Goal: Task Accomplishment & Management: Manage account settings

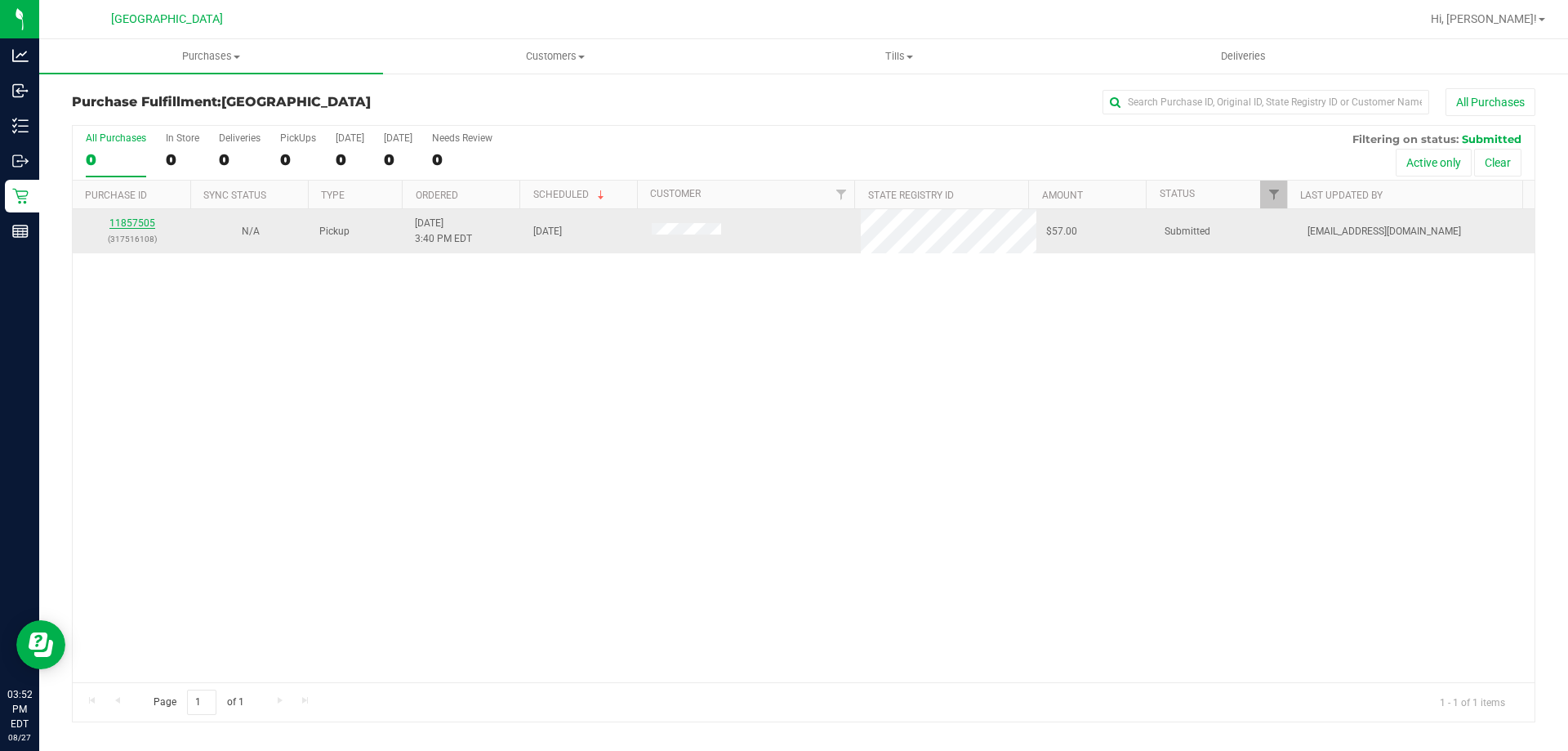
click at [129, 219] on link "11857505" at bounding box center [132, 223] width 46 height 12
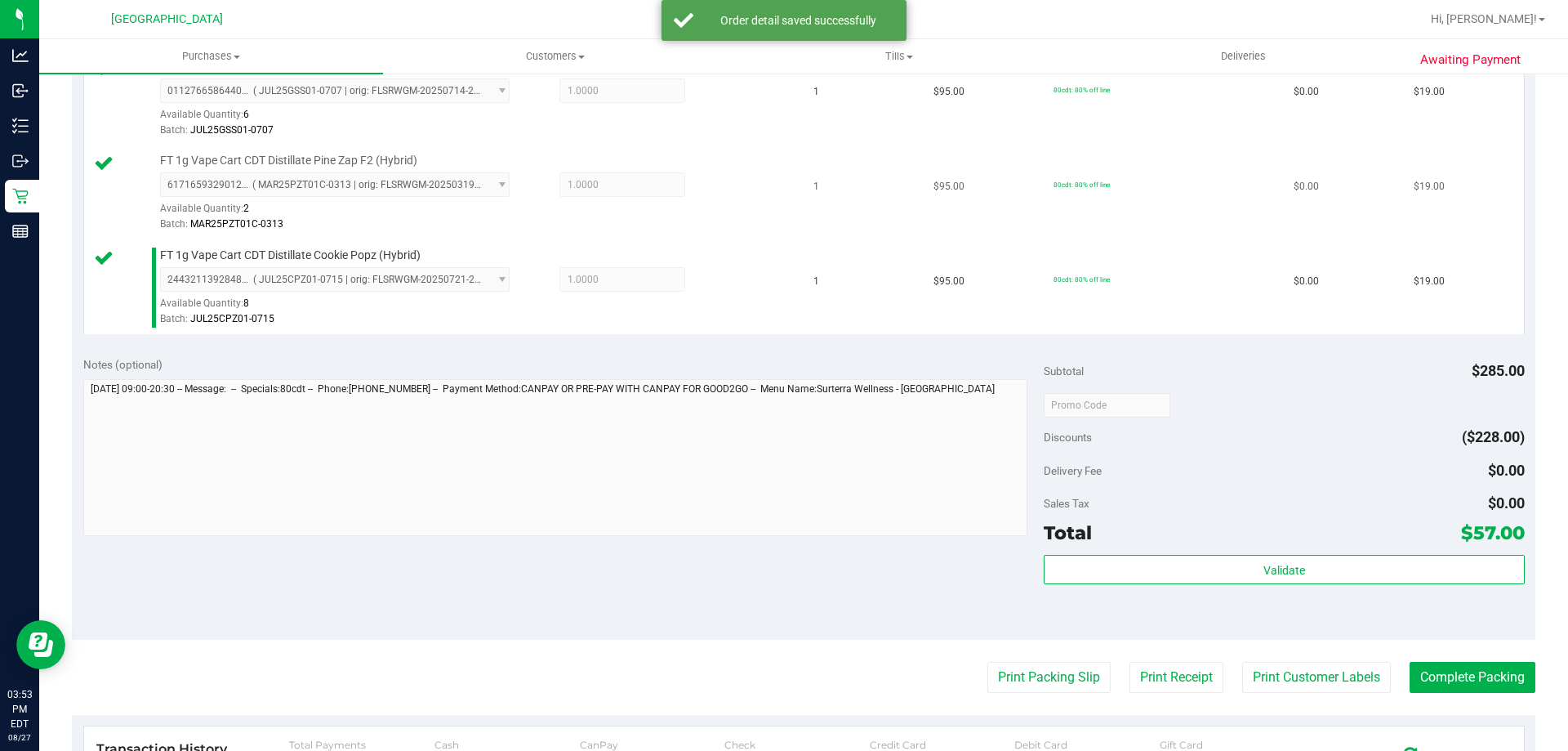
scroll to position [654, 0]
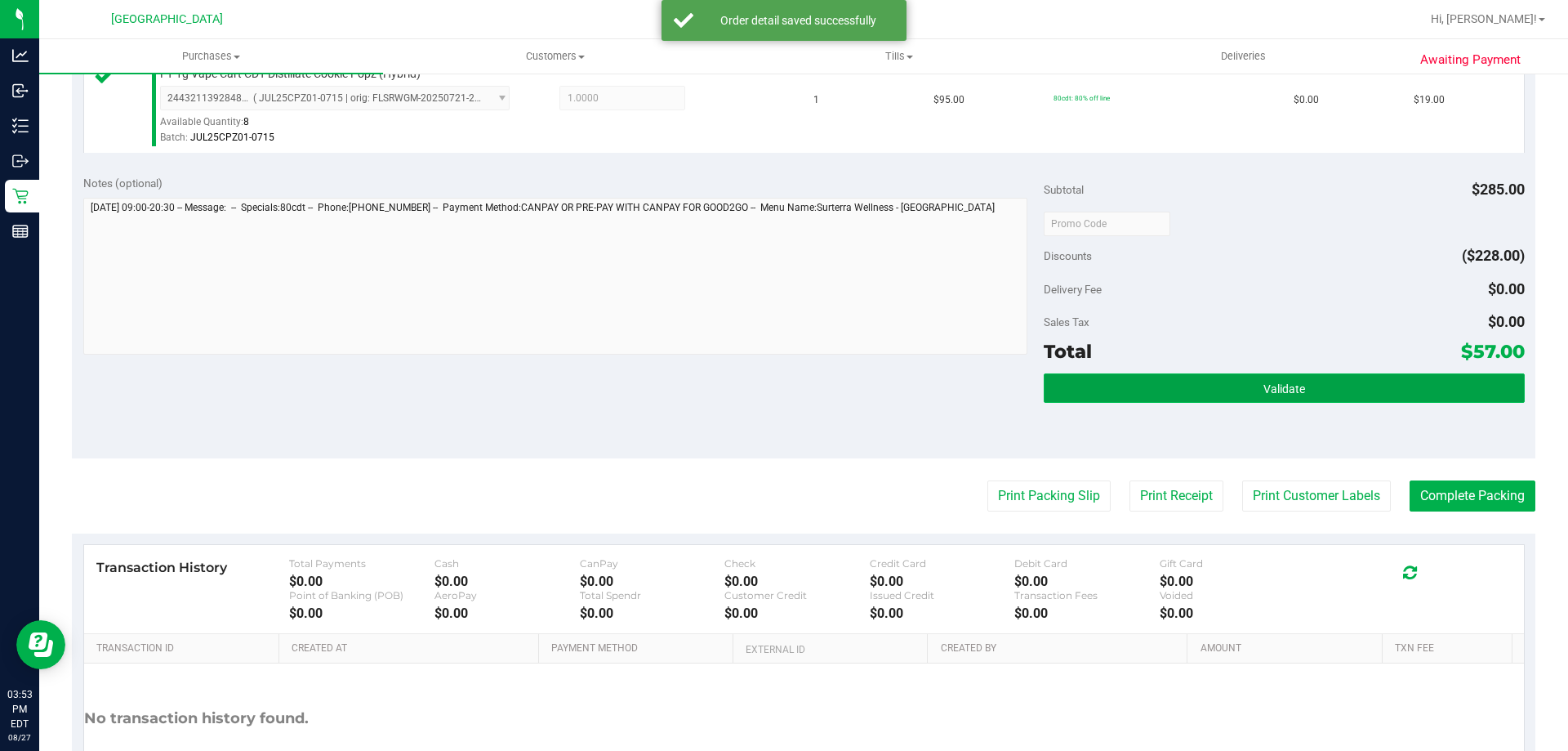
drag, startPoint x: 1094, startPoint y: 391, endPoint x: 1086, endPoint y: 391, distance: 8.0
click at [1092, 391] on button "Validate" at bounding box center [1284, 388] width 480 height 29
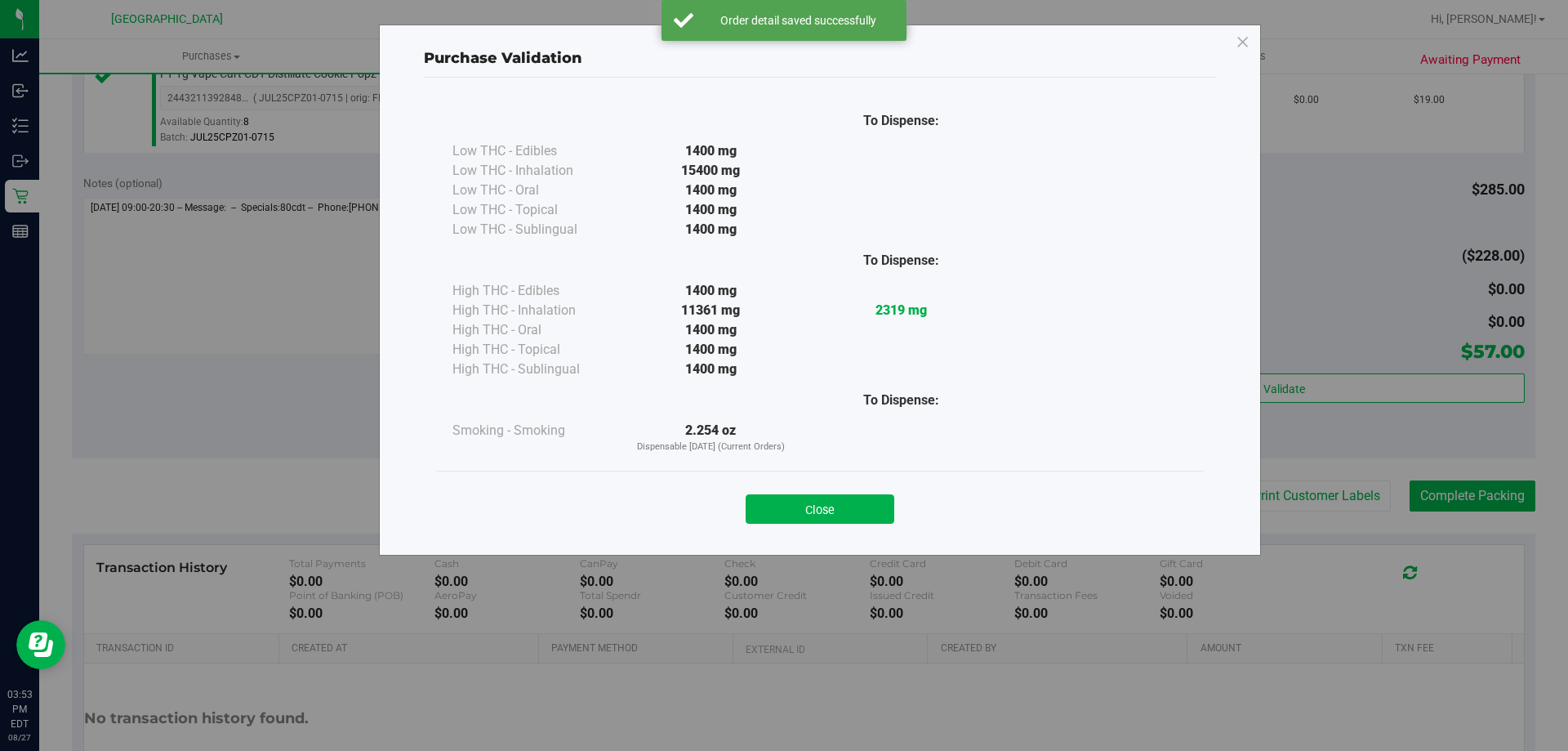
click at [808, 544] on div "Purchase Validation To Dispense: Low THC - Edibles 1400 mg" at bounding box center [820, 290] width 882 height 531
click at [808, 525] on div "Close" at bounding box center [820, 503] width 768 height 66
click at [808, 499] on button "Close" at bounding box center [820, 509] width 149 height 29
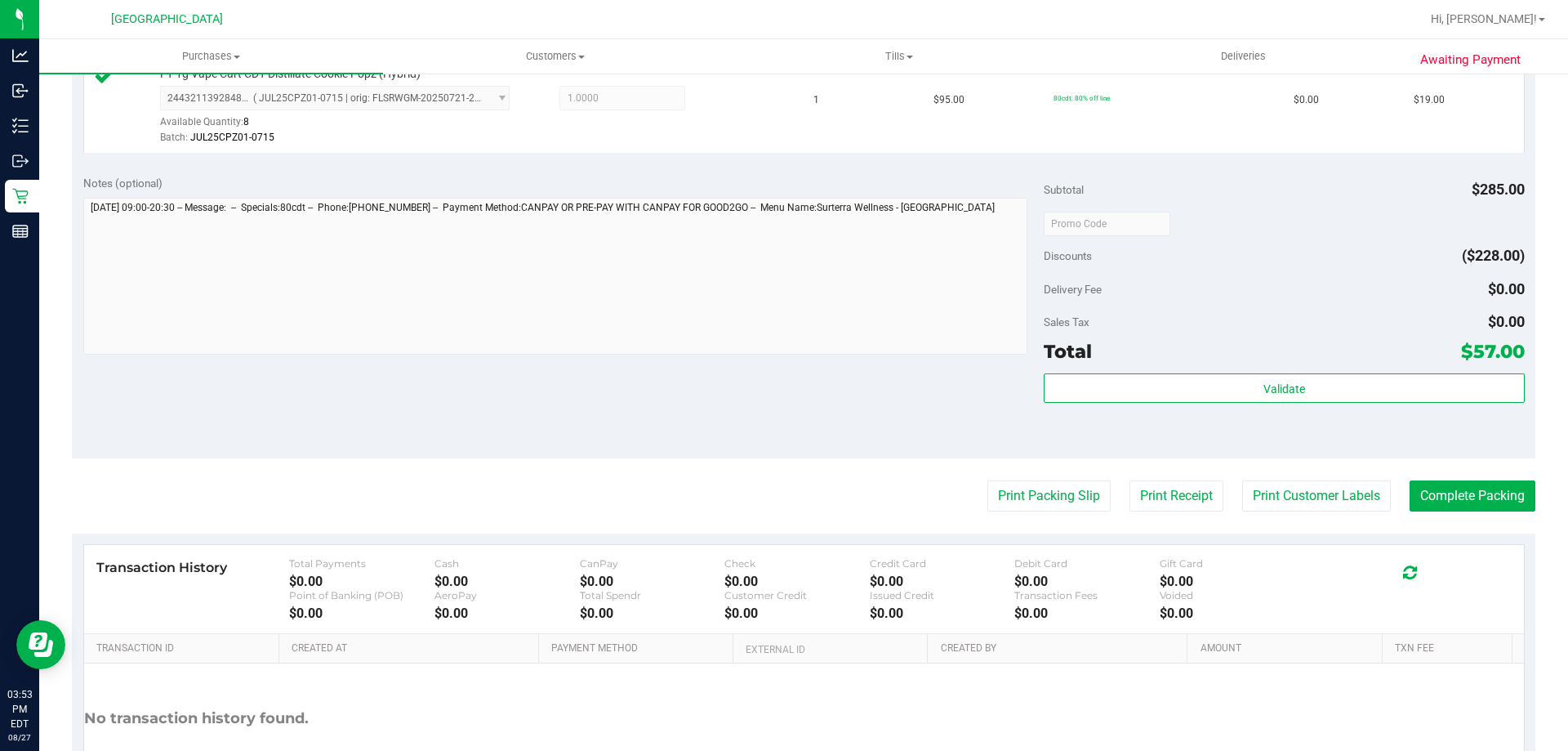
click at [778, 359] on div "Notes (optional) Subtotal $285.00 Discounts ($228.00) Delivery Fee $0.00 Sales …" at bounding box center [804, 312] width 1464 height 294
click at [1069, 502] on button "Print Packing Slip" at bounding box center [1048, 496] width 123 height 31
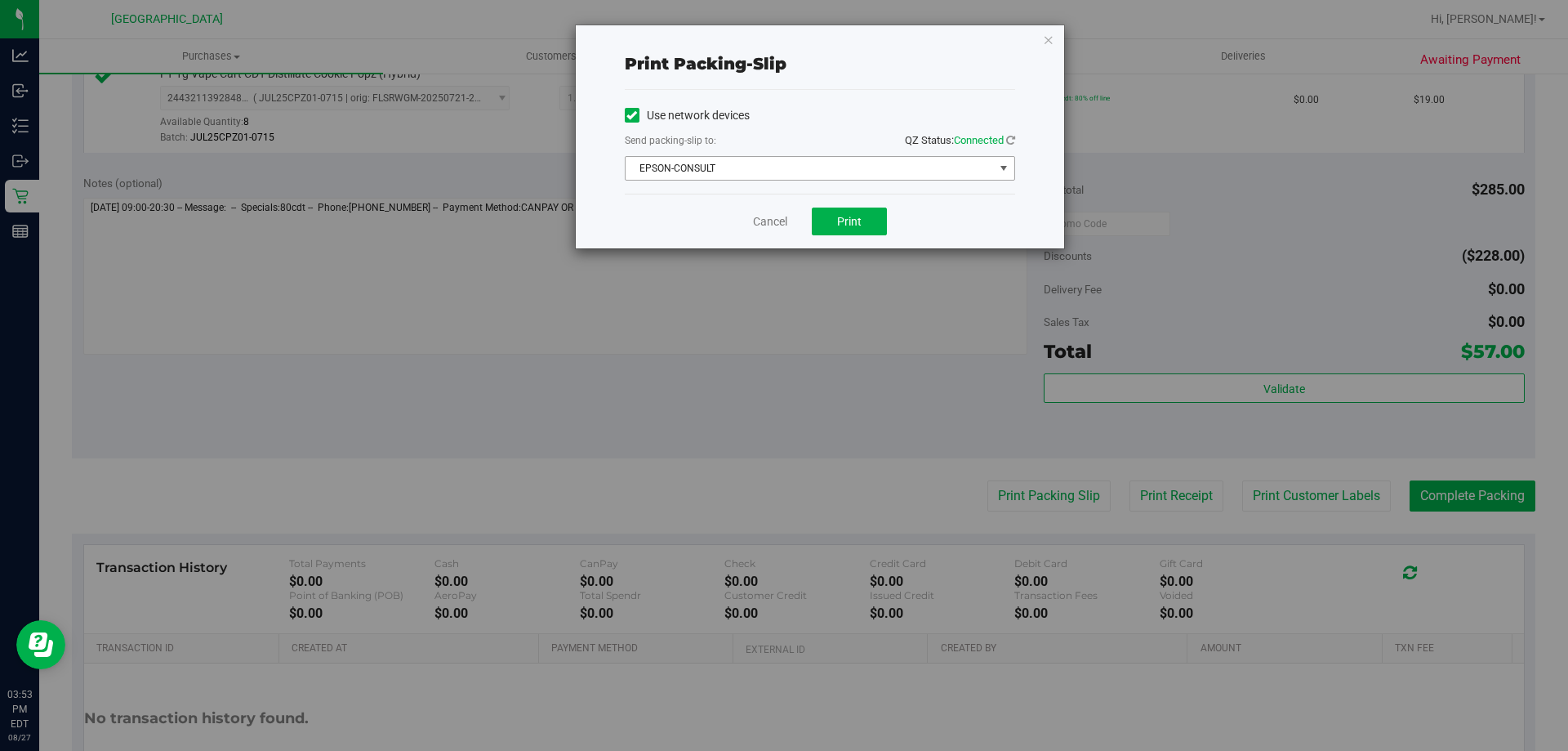
click at [852, 175] on span "EPSON-CONSULT" at bounding box center [809, 168] width 368 height 23
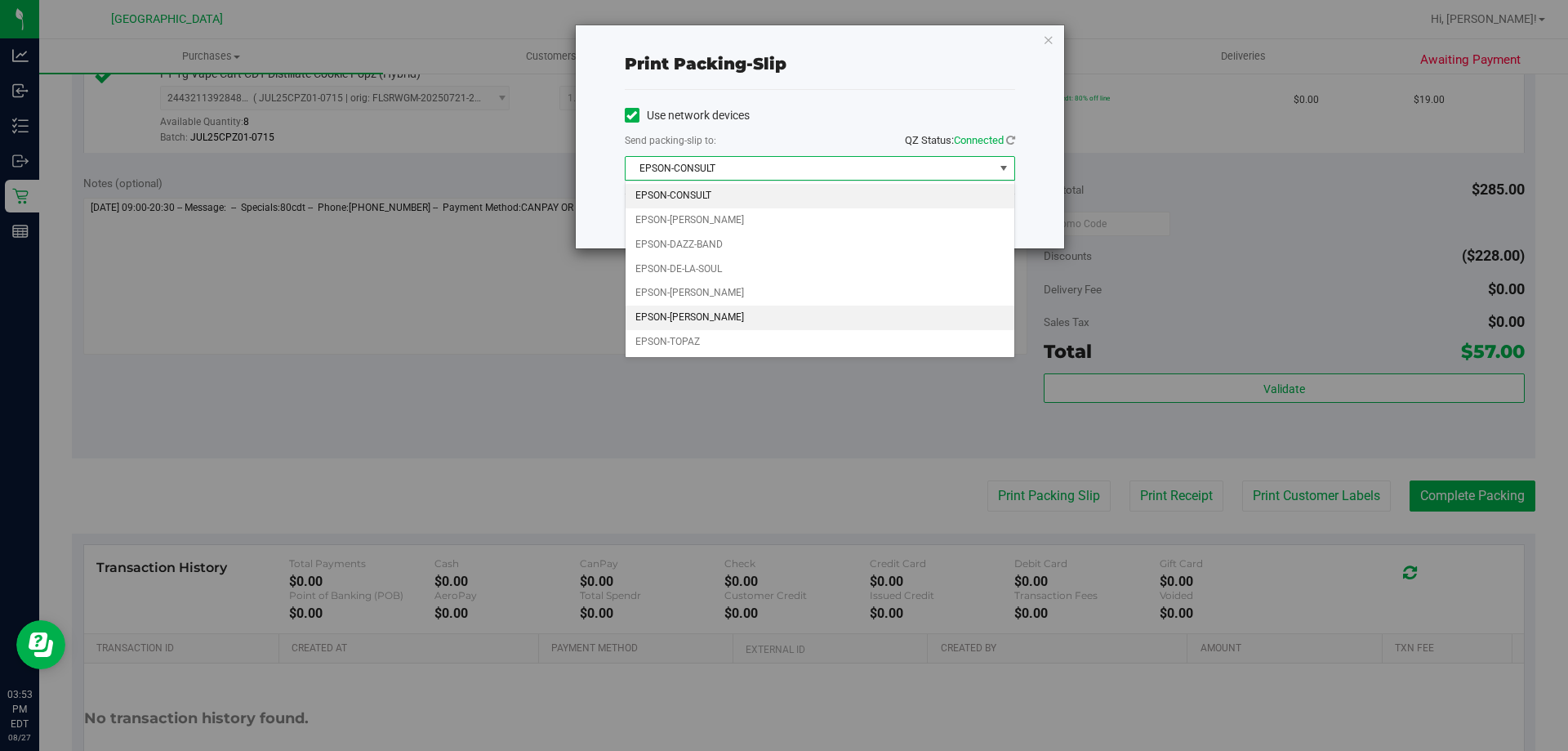
click at [769, 318] on li "EPSON-[PERSON_NAME]" at bounding box center [820, 318] width 389 height 25
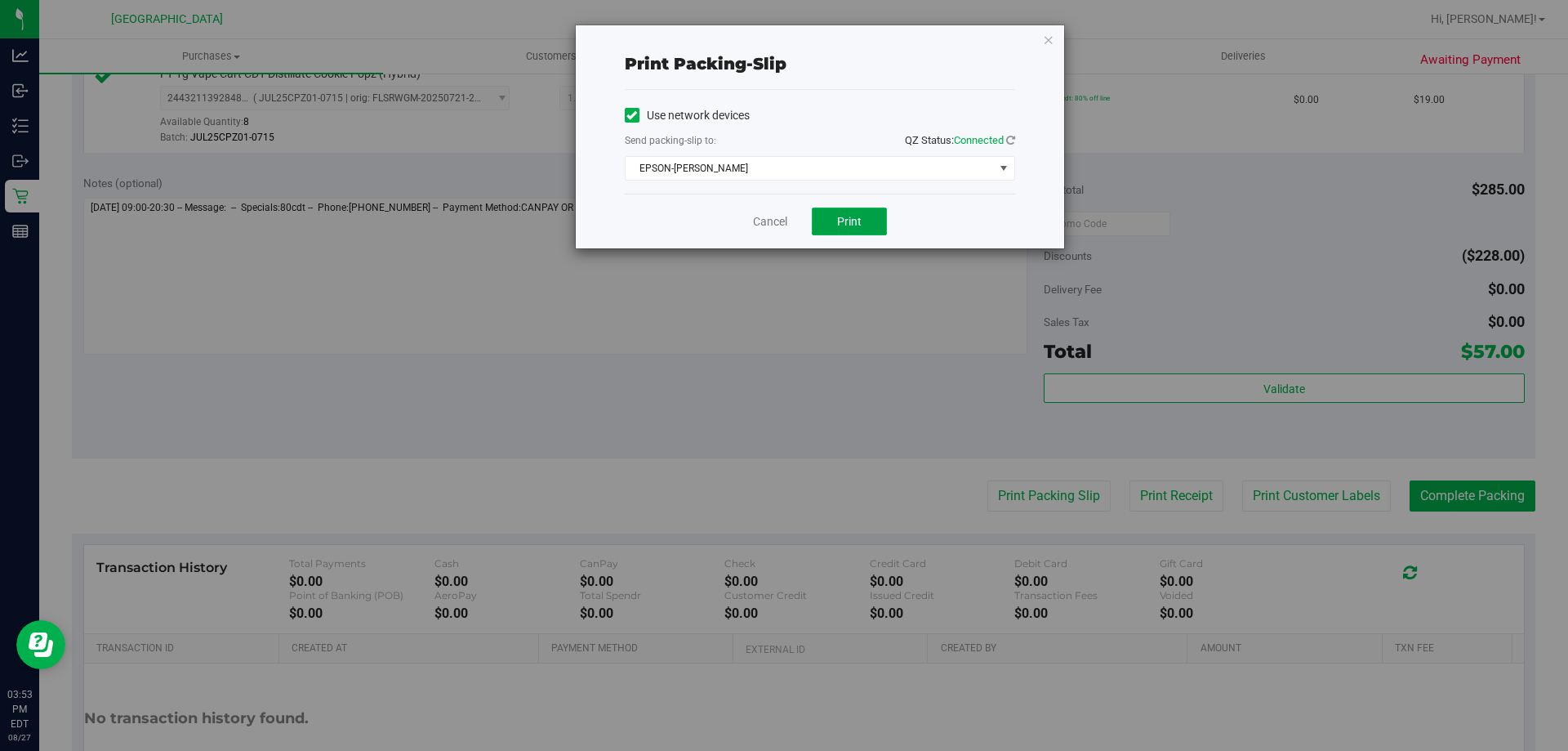
click at [862, 227] on button "Print" at bounding box center [849, 221] width 75 height 27
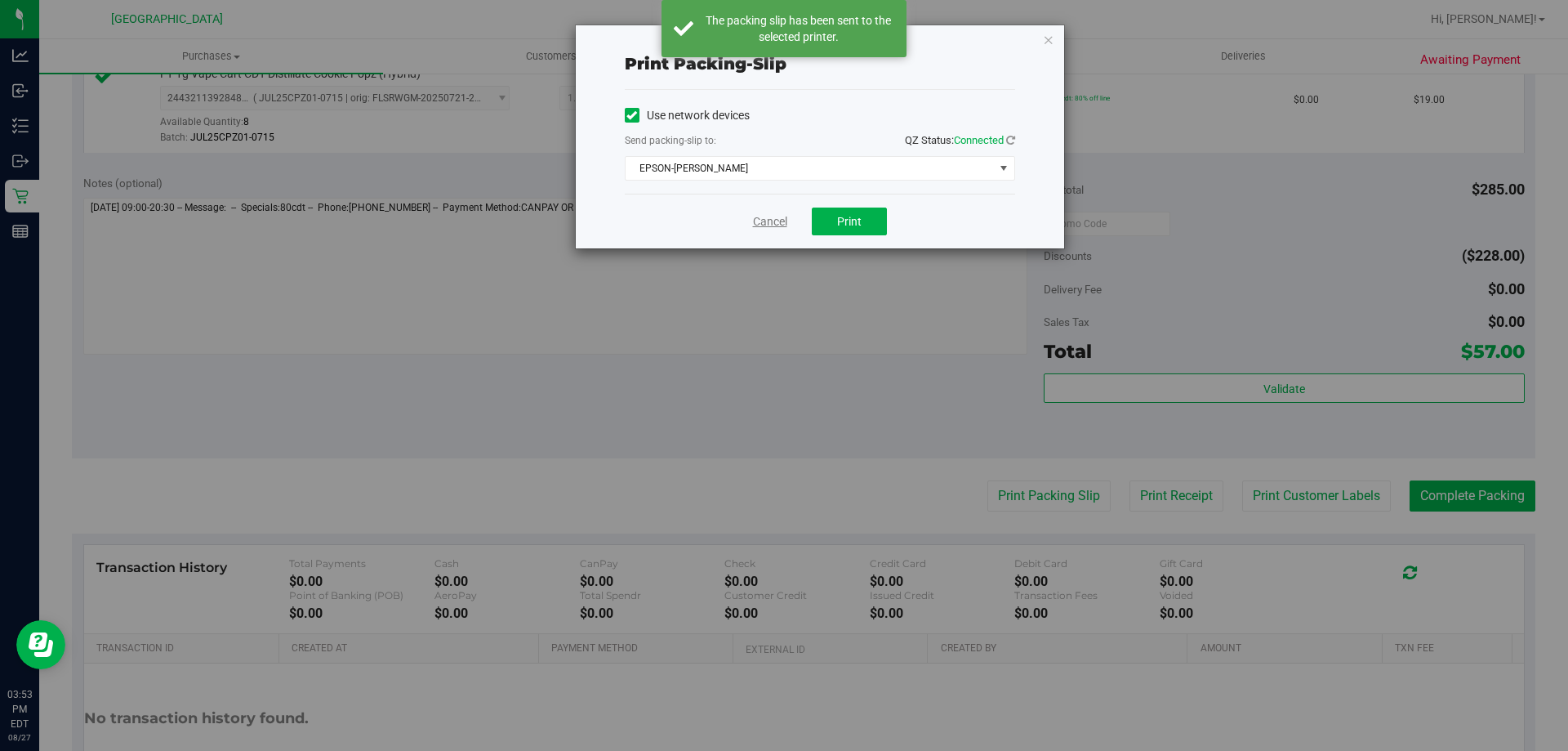
click at [763, 223] on link "Cancel" at bounding box center [771, 221] width 35 height 17
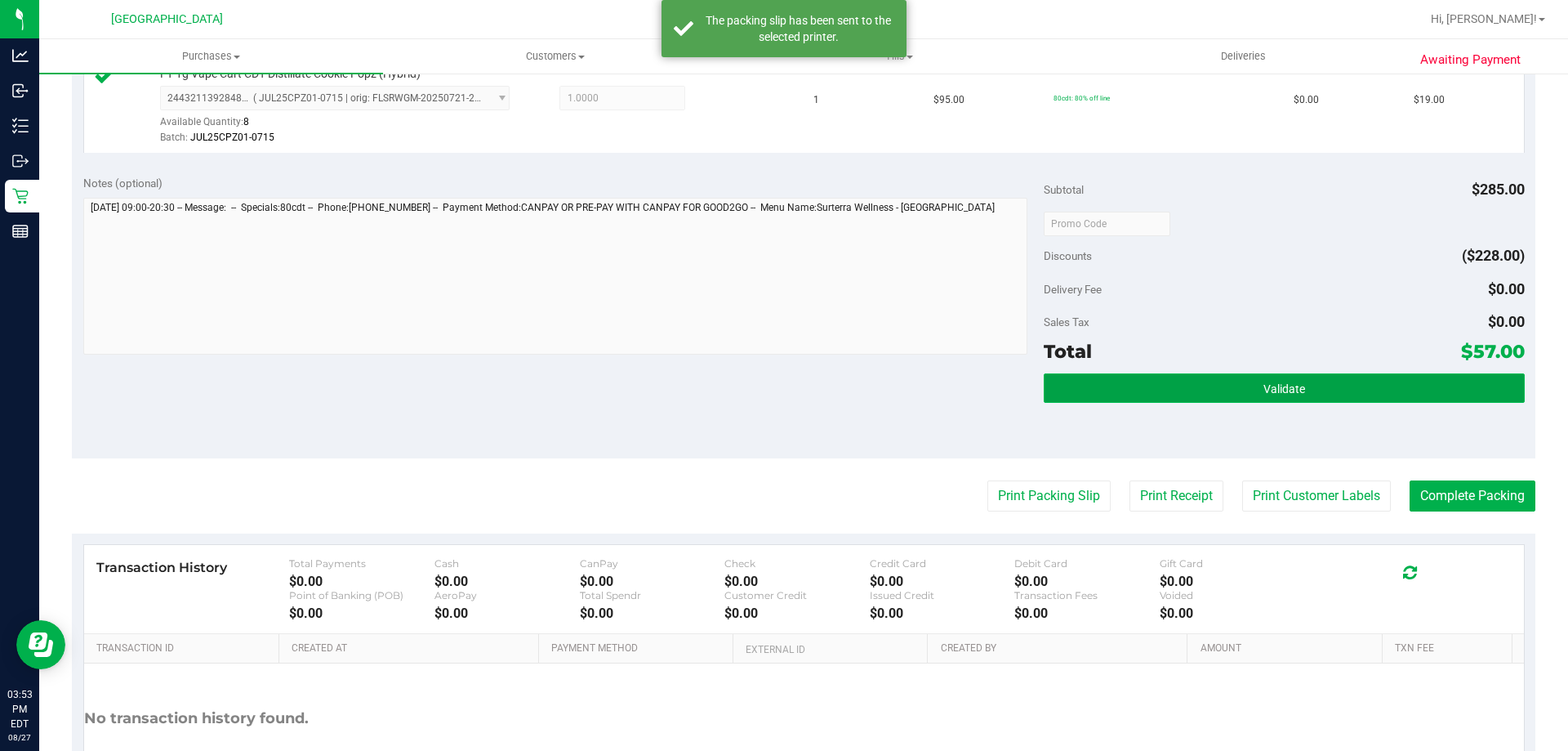
click at [1089, 387] on button "Validate" at bounding box center [1284, 388] width 480 height 29
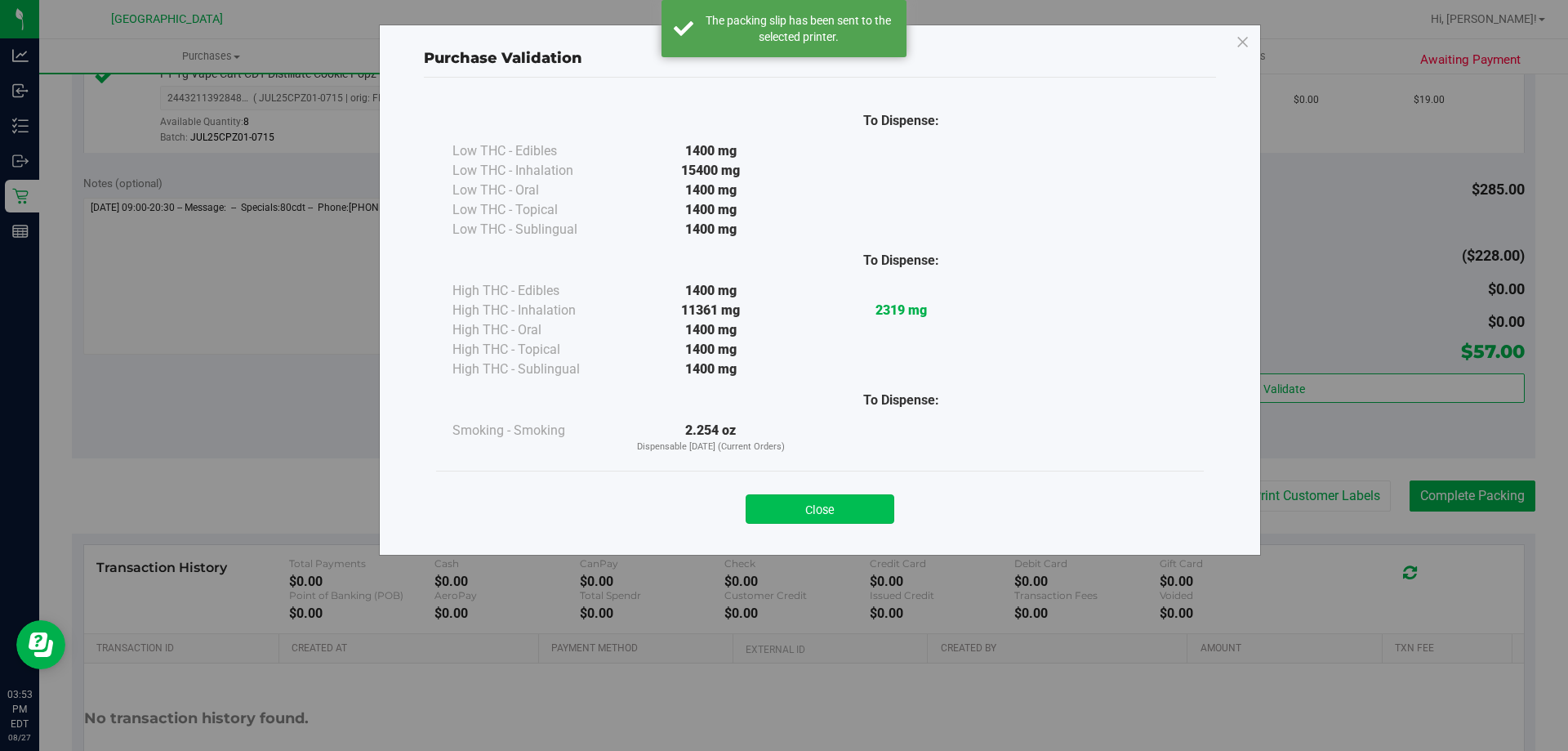
click at [835, 509] on button "Close" at bounding box center [820, 509] width 149 height 29
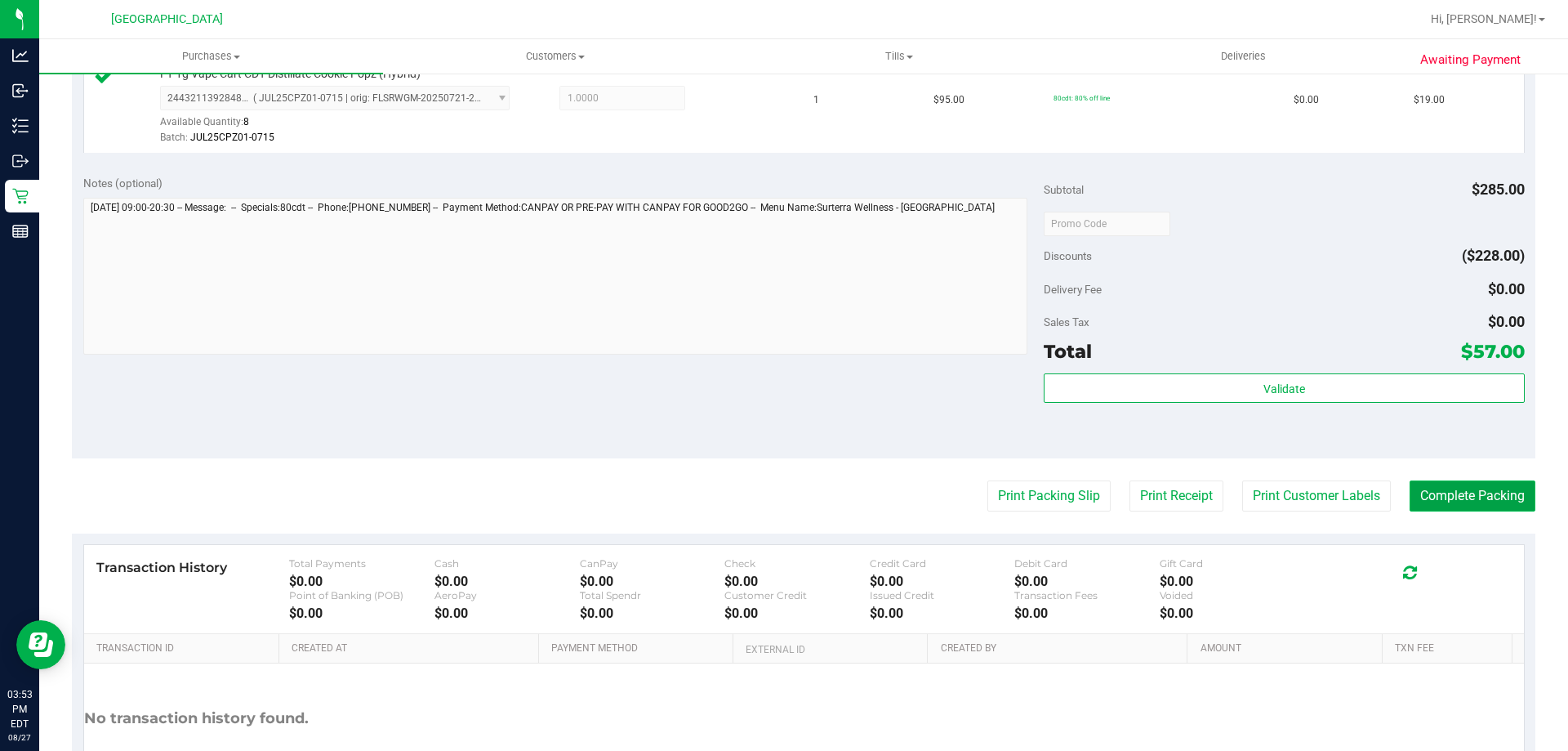
click at [1444, 501] on button "Complete Packing" at bounding box center [1473, 496] width 126 height 31
